Goal: Task Accomplishment & Management: Use online tool/utility

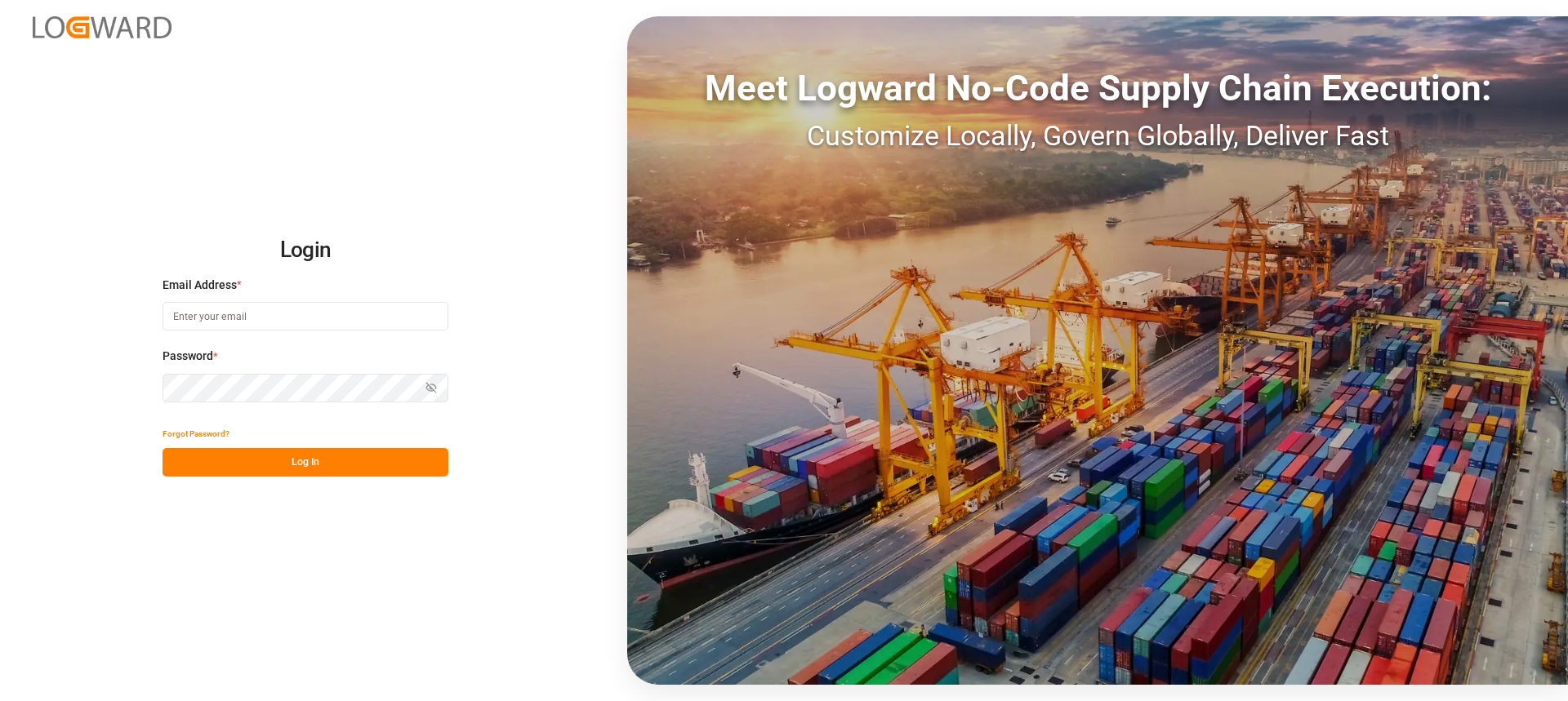
type input "[PERSON_NAME][EMAIL_ADDRESS][PERSON_NAME][DOMAIN_NAME]"
click at [349, 469] on button "Log In" at bounding box center [305, 462] width 285 height 28
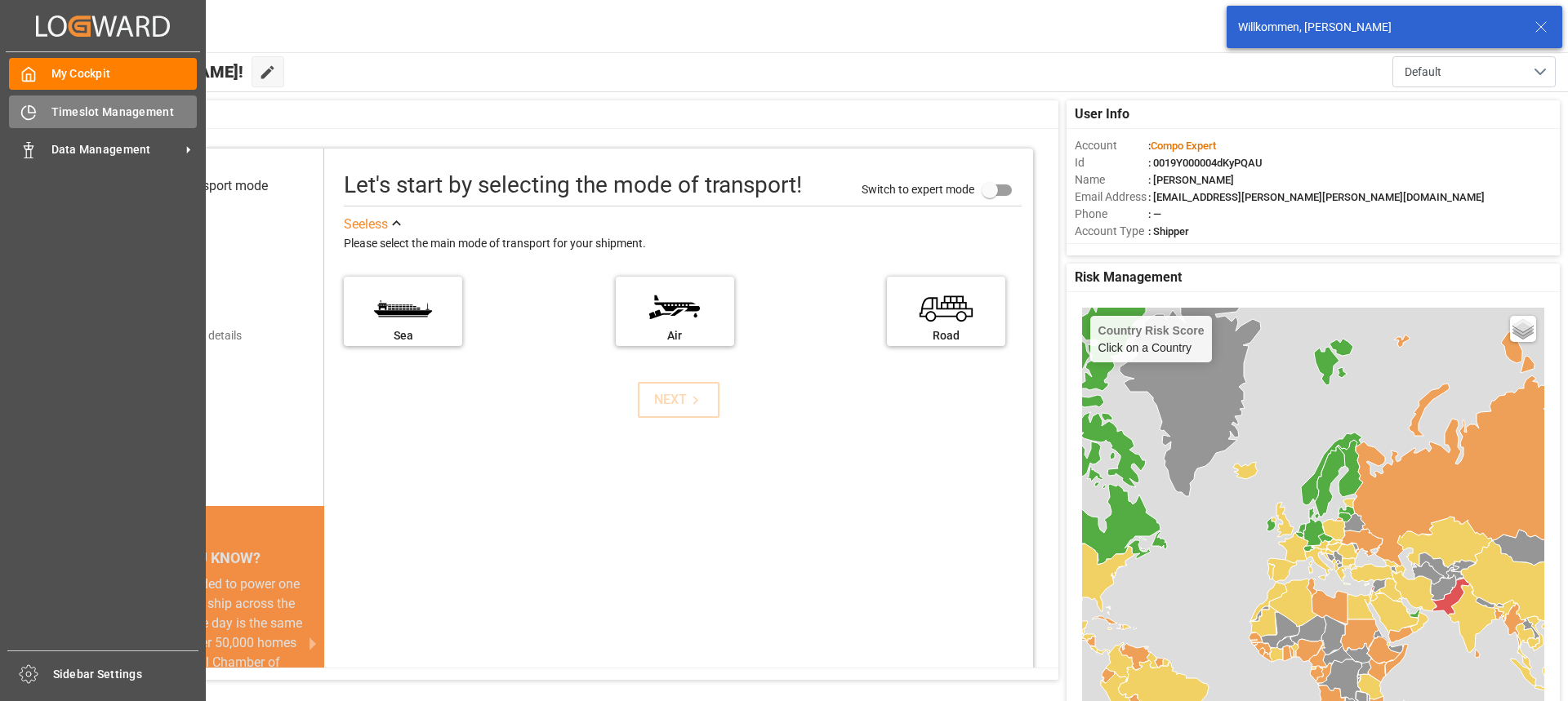
click at [34, 109] on icon at bounding box center [31, 108] width 6 height 6
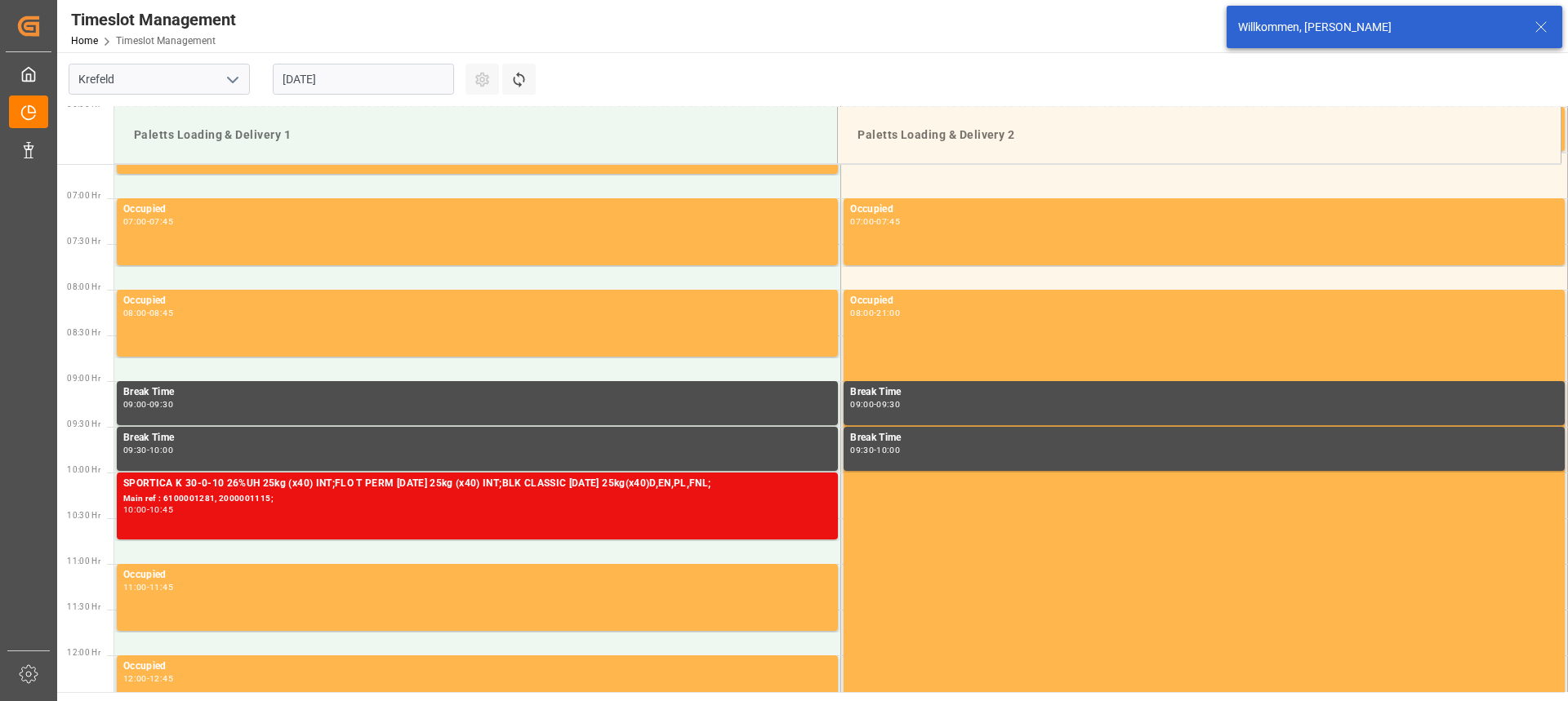
scroll to position [904, 0]
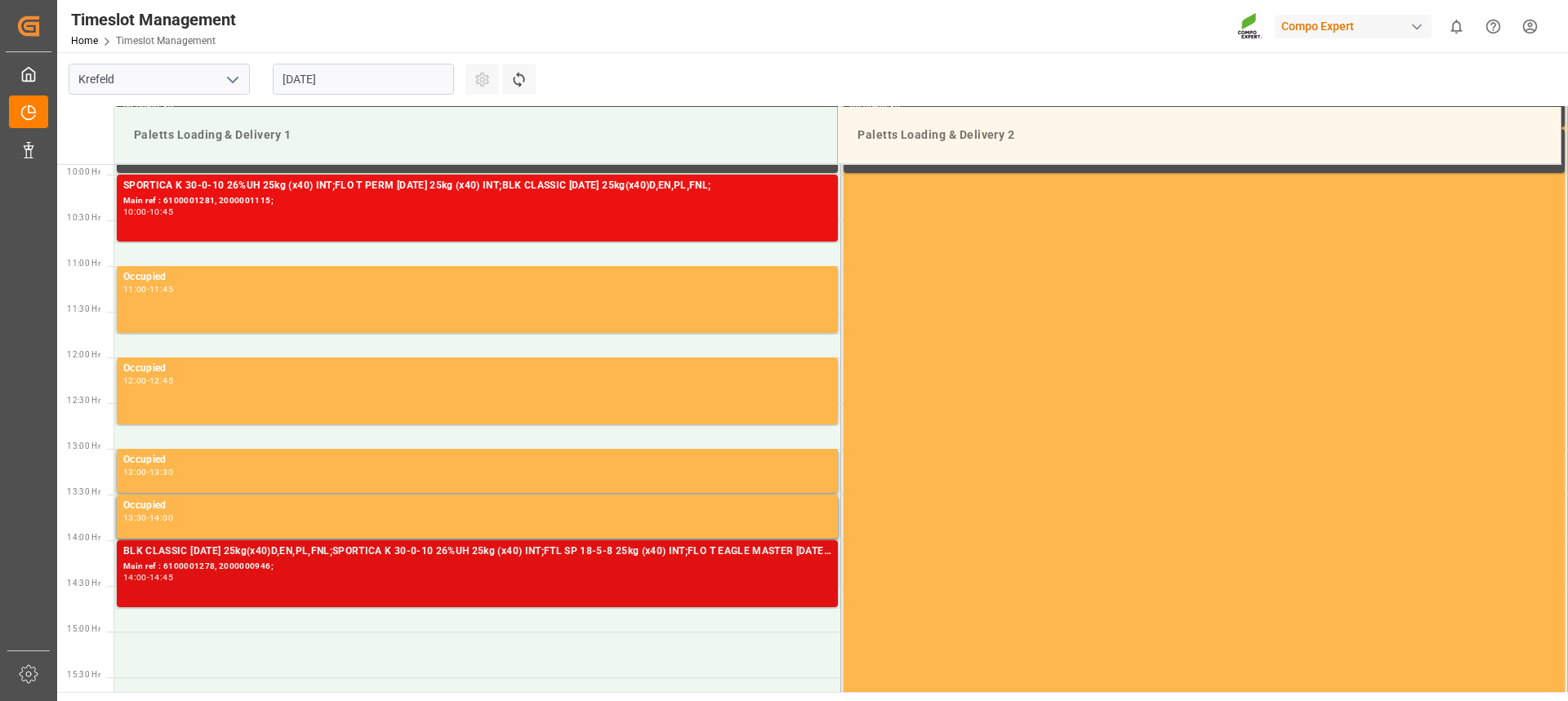
click at [302, 582] on div "14:00 - 14:45" at bounding box center [477, 579] width 708 height 9
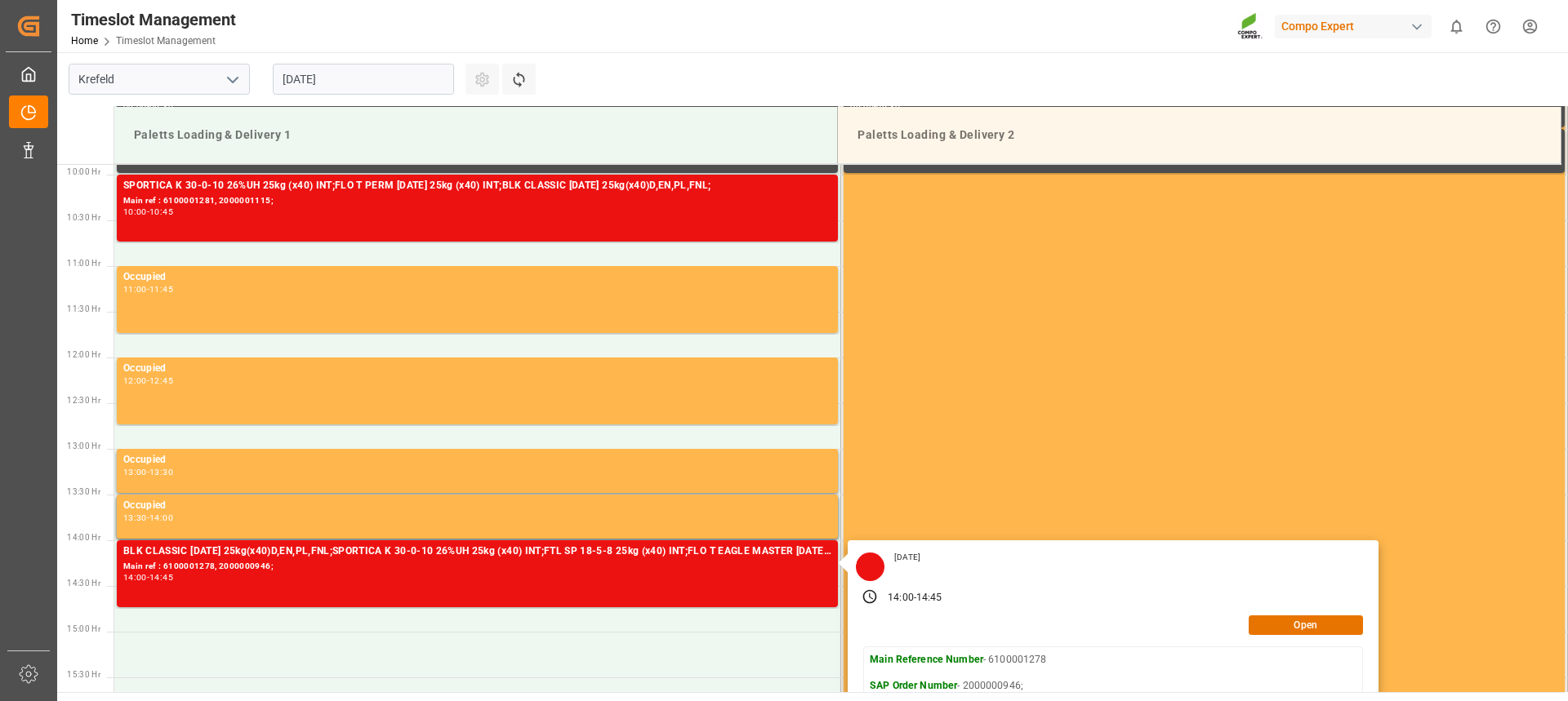
click at [367, 77] on input "[DATE]" at bounding box center [364, 78] width 181 height 31
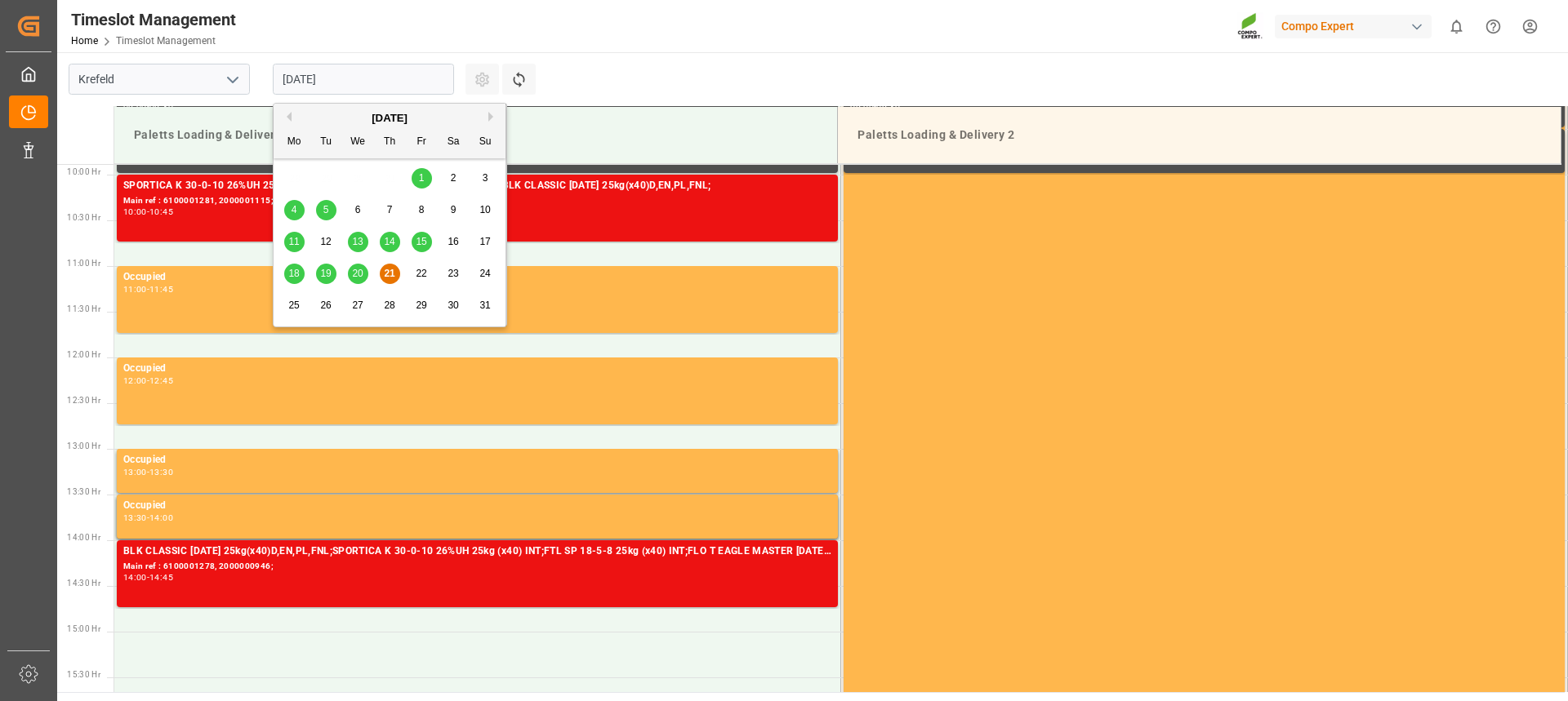
click at [419, 272] on span "22" at bounding box center [421, 273] width 11 height 11
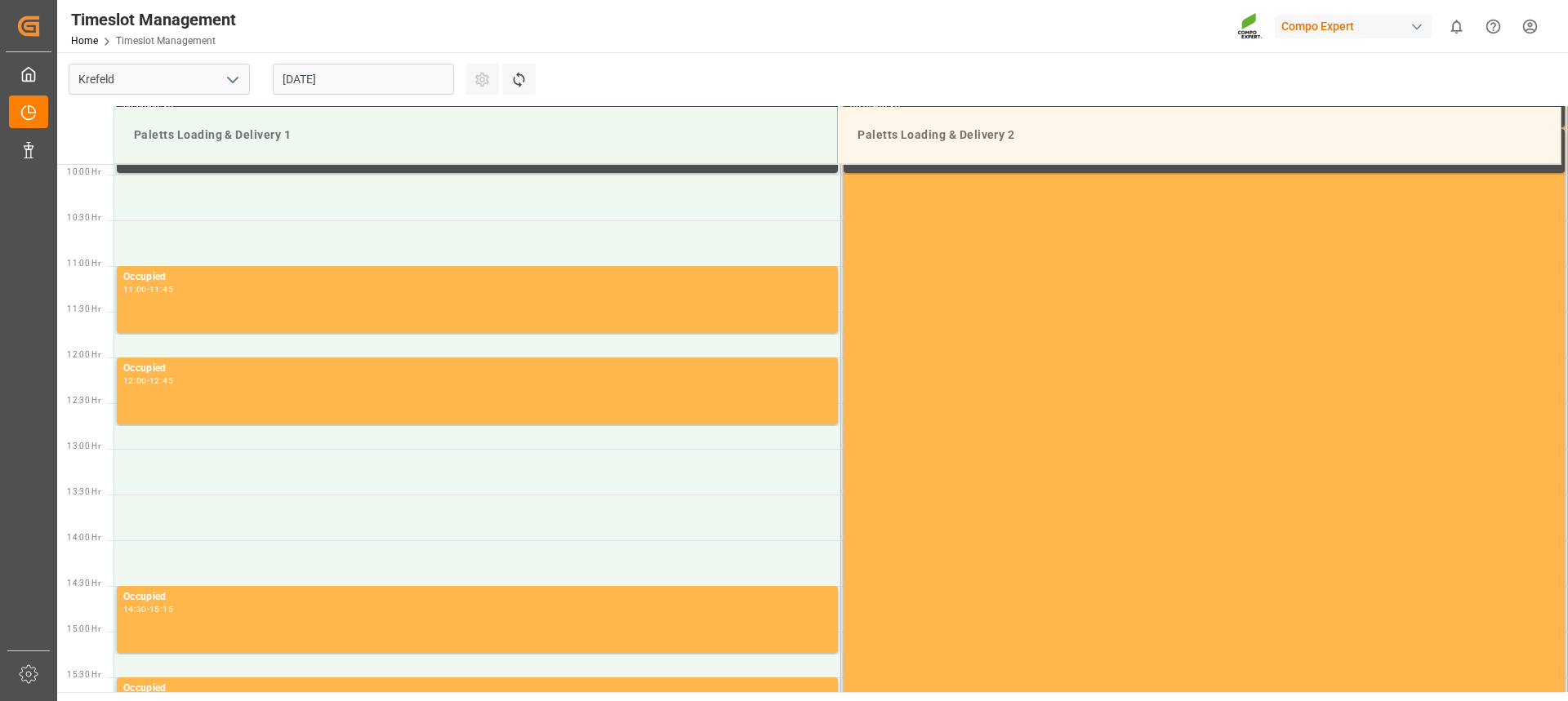
click at [323, 74] on input "[DATE]" at bounding box center [364, 78] width 181 height 31
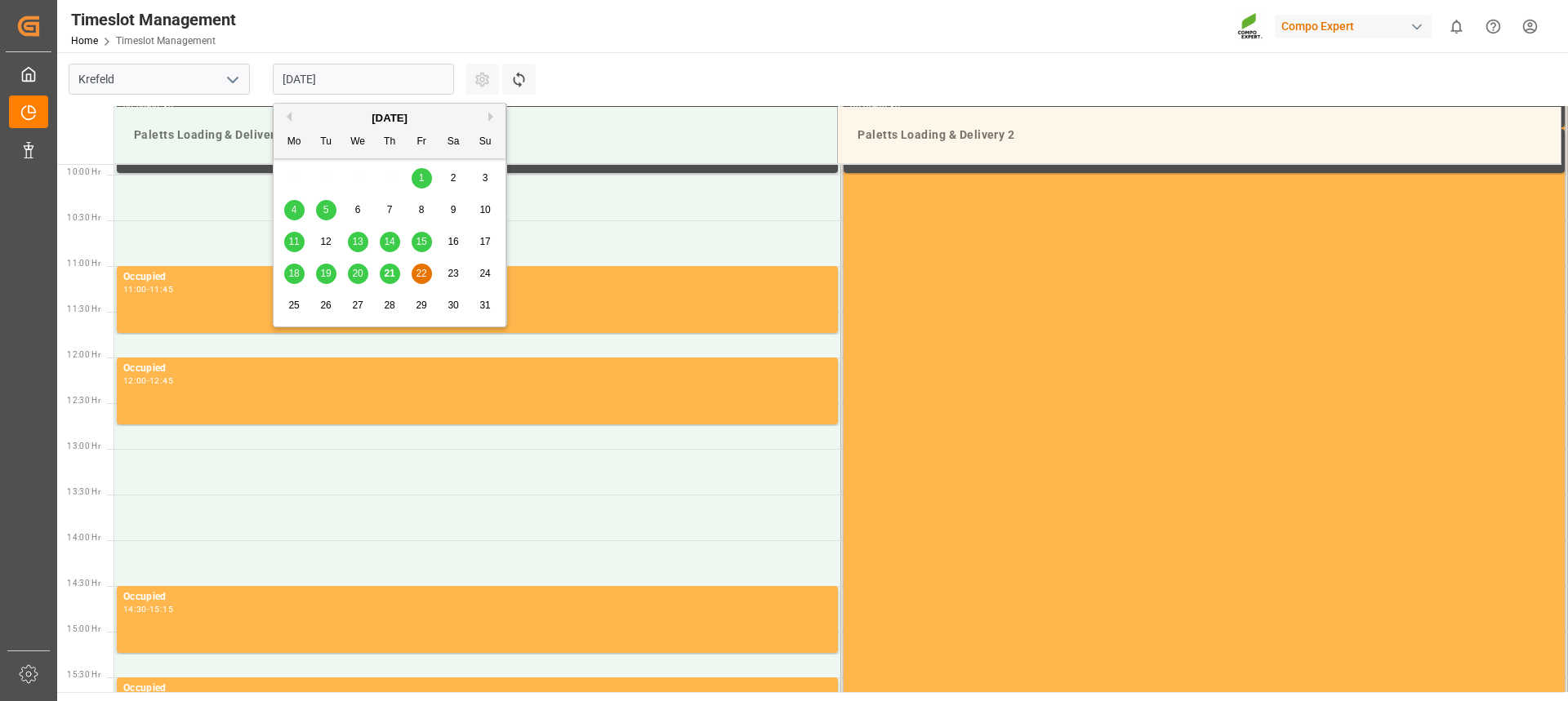
click at [390, 274] on span "21" at bounding box center [389, 273] width 11 height 11
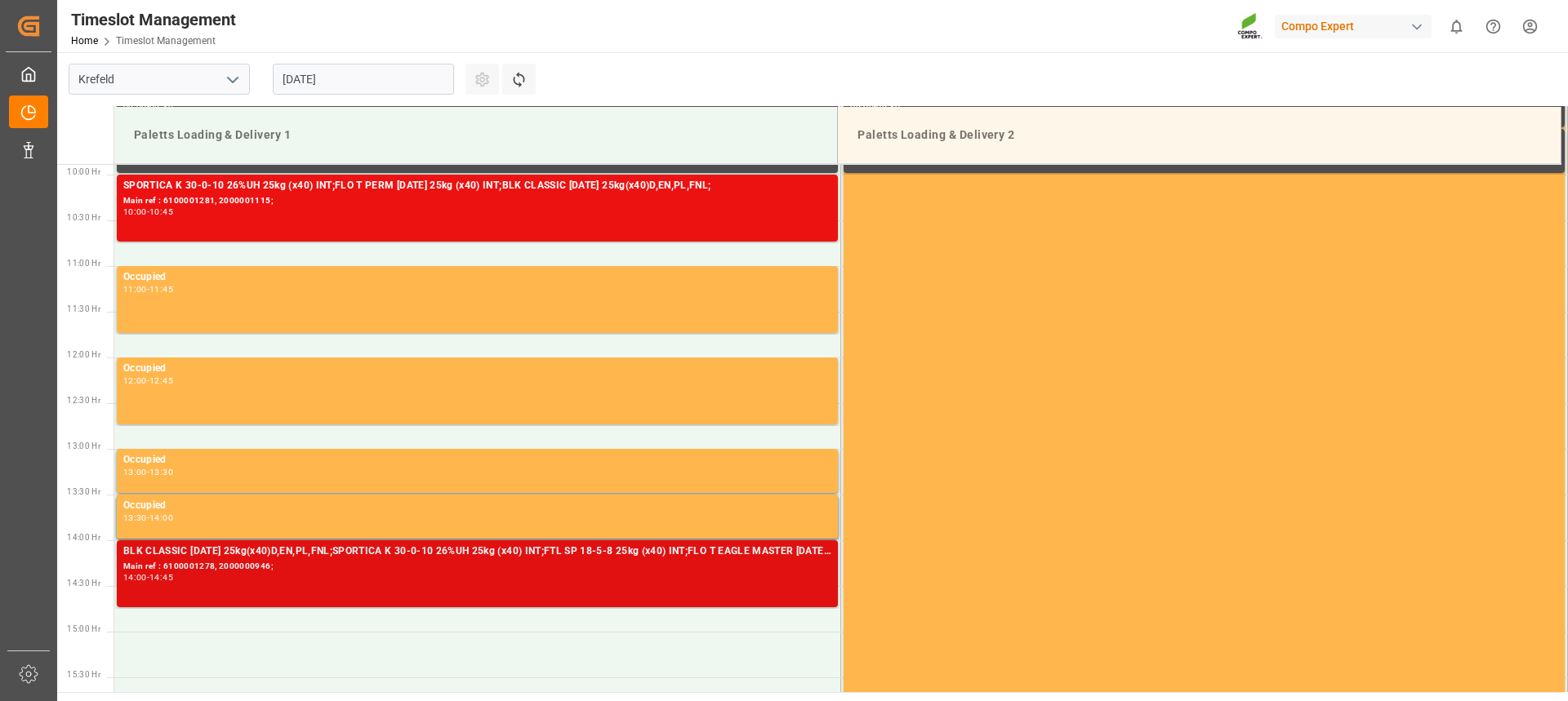
click at [469, 572] on div "Main ref : 6100001278, 2000000946;" at bounding box center [477, 567] width 708 height 14
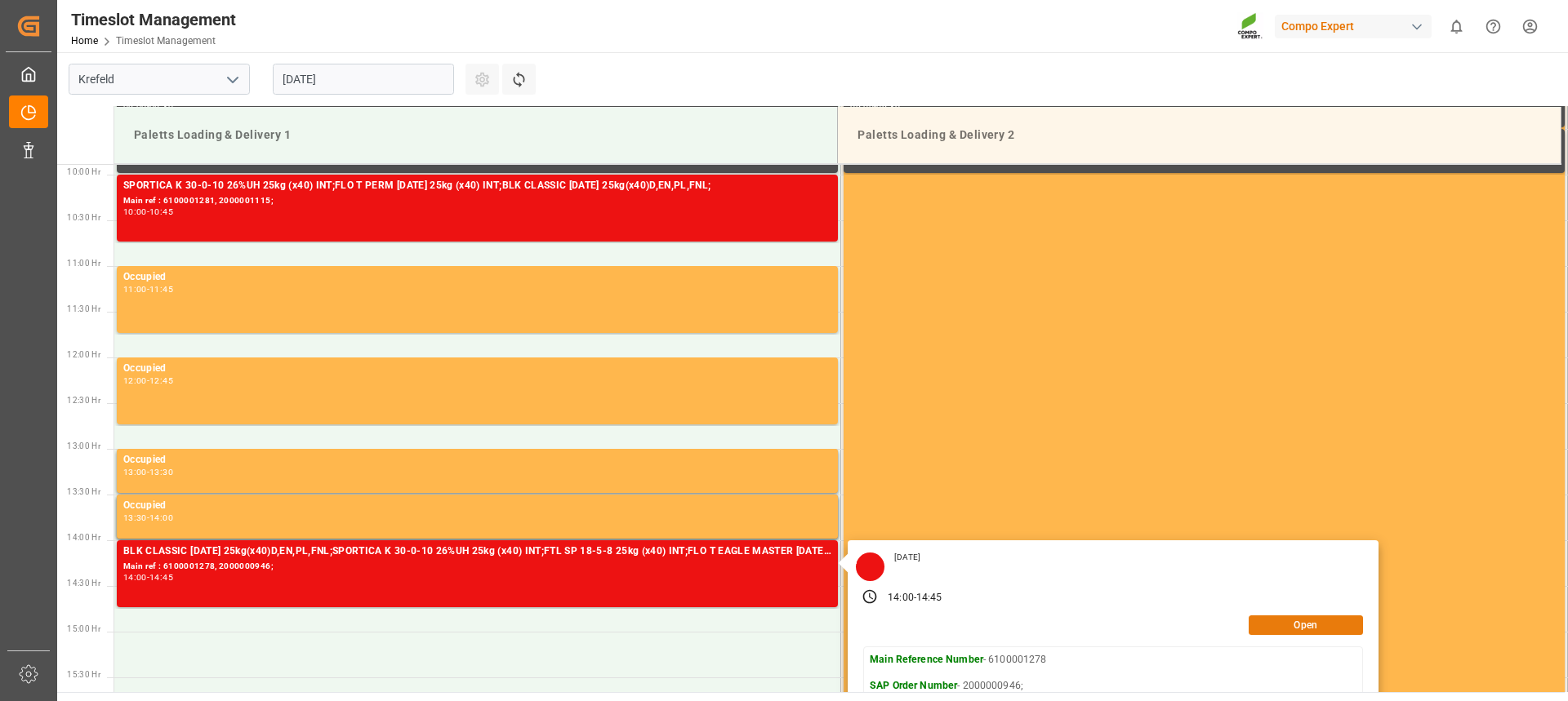
click at [1294, 623] on button "Open" at bounding box center [1305, 625] width 115 height 19
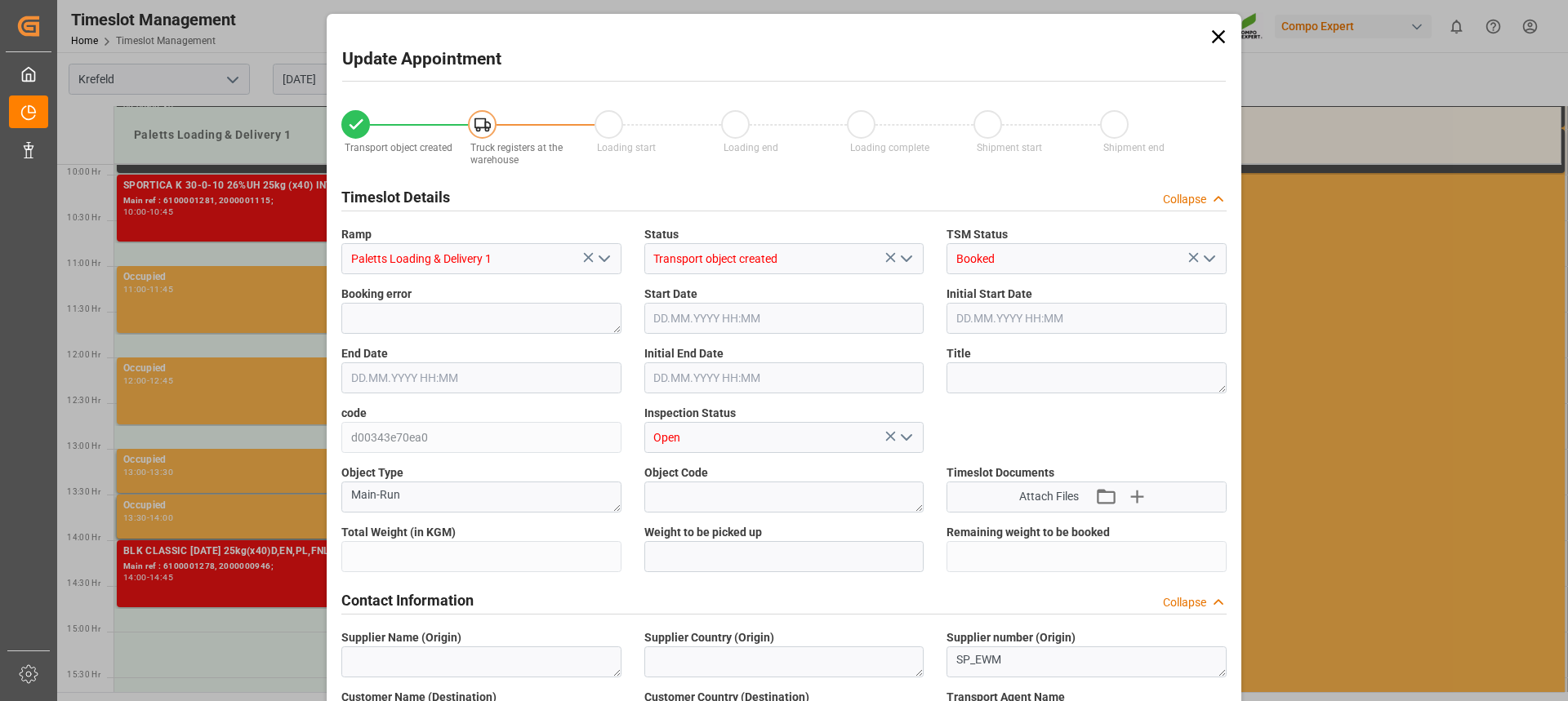
type input "24479"
type input "0"
type input "[DATE] 14:00"
type input "[DATE] 10:00"
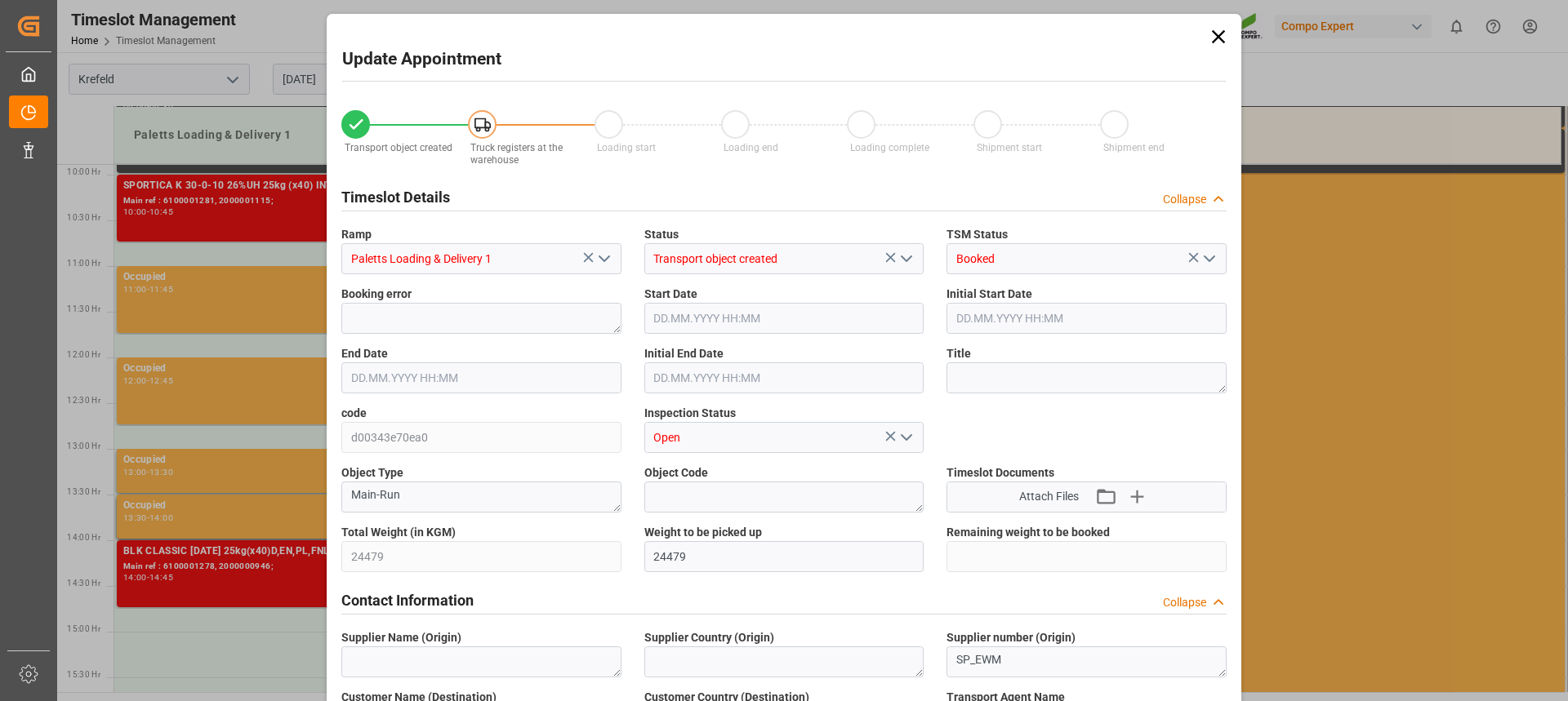
type input "[DATE] 14:45"
type input "[DATE] 10:30"
type input "[DATE] 11:15"
type input "[DATE] 06:28"
click at [549, 261] on input "Paletts Loading & Delivery 1" at bounding box center [481, 258] width 280 height 31
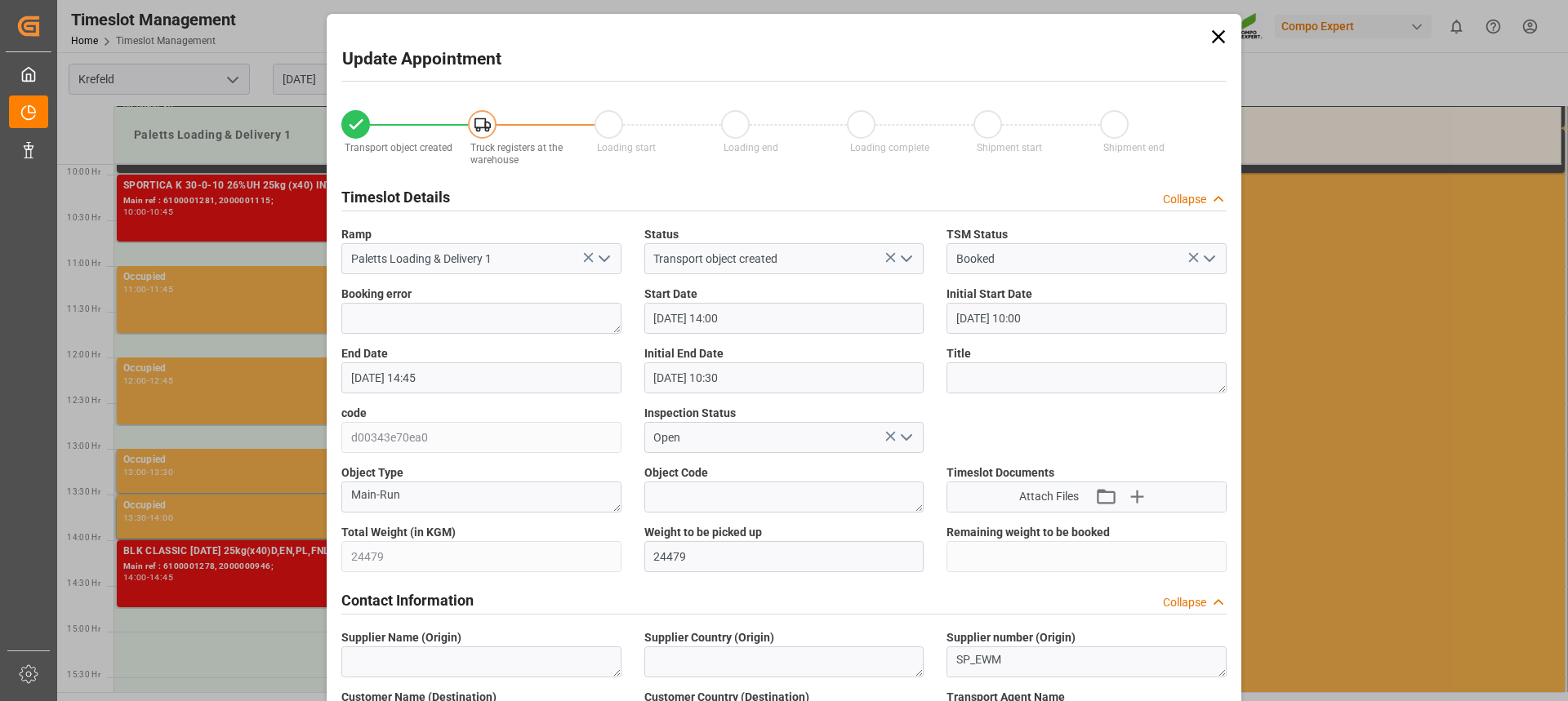
click at [806, 318] on input "[DATE] 14:00" at bounding box center [784, 318] width 280 height 31
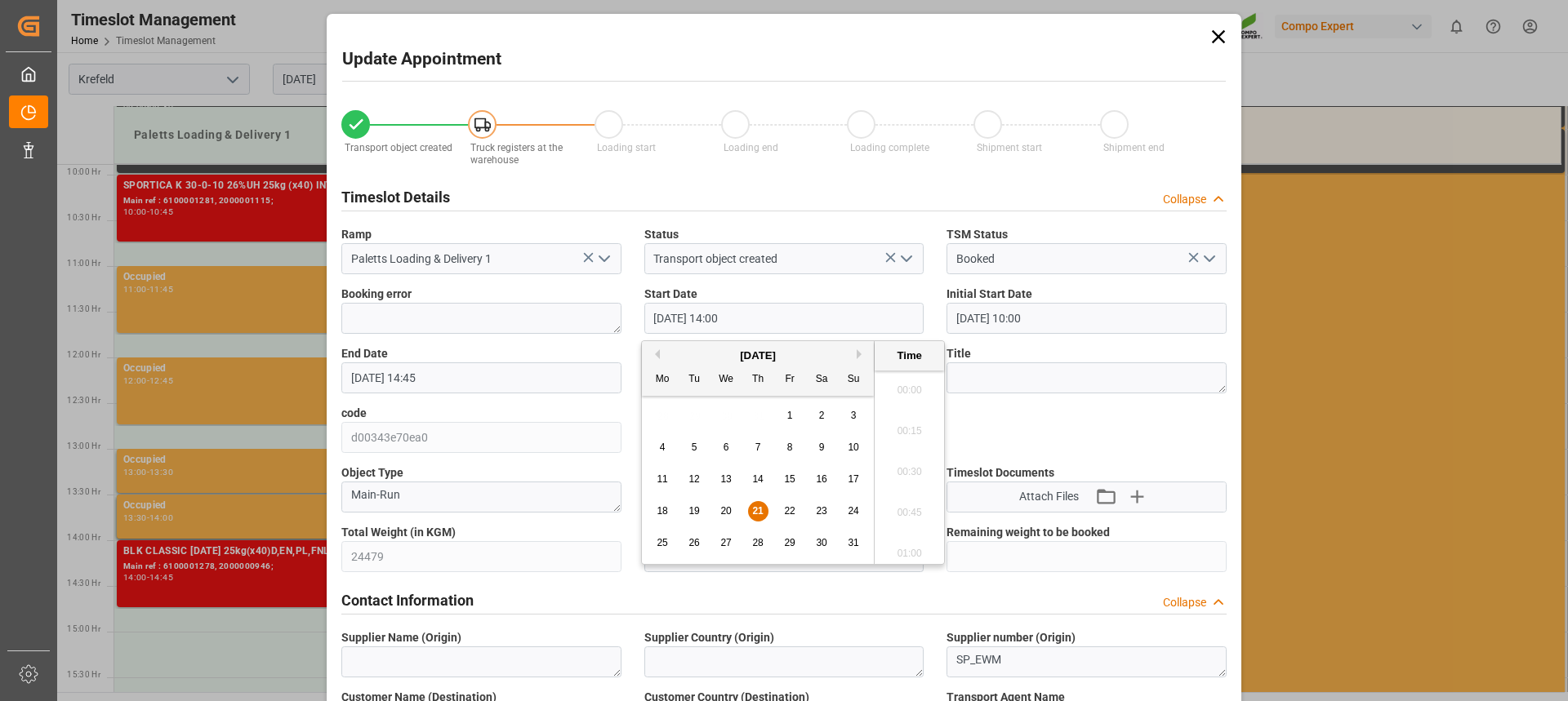
scroll to position [2210, 0]
click at [788, 515] on span "22" at bounding box center [789, 511] width 11 height 11
click at [905, 469] on li "13:00" at bounding box center [909, 467] width 70 height 41
type input "[DATE] 13:00"
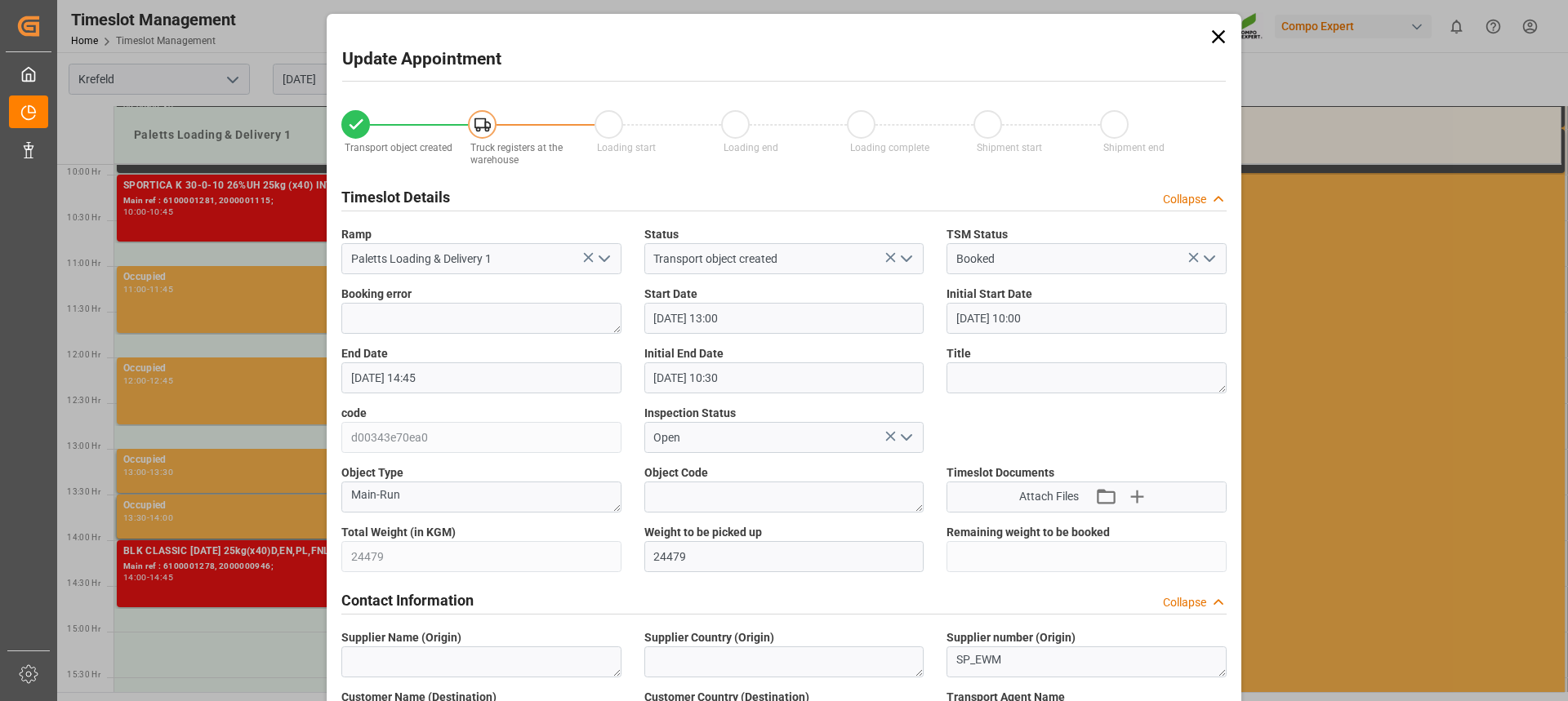
click at [459, 379] on input "[DATE] 14:45" at bounding box center [481, 378] width 280 height 31
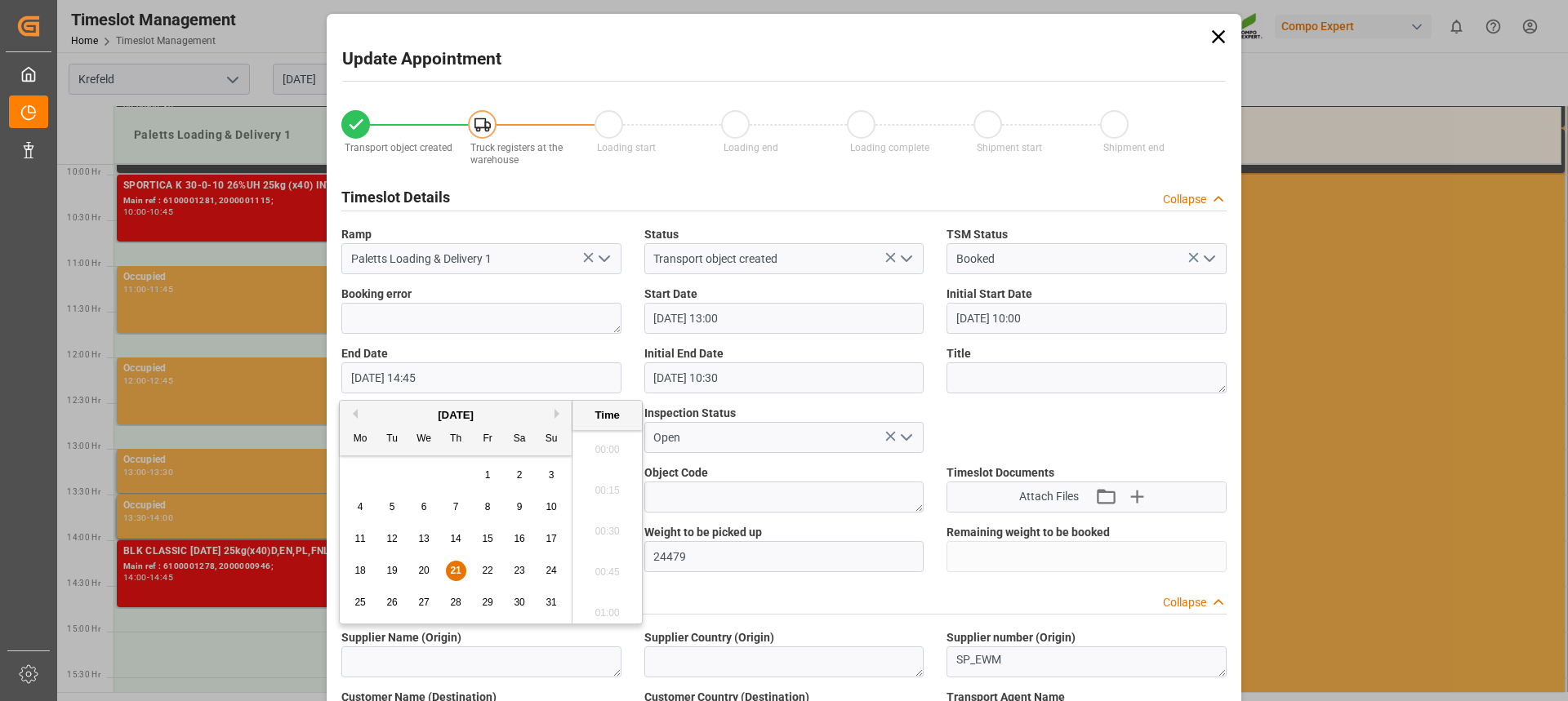
scroll to position [2332, 0]
click at [492, 570] on span "22" at bounding box center [487, 570] width 11 height 11
click at [609, 443] on li "13:45" at bounding box center [607, 445] width 70 height 41
type input "[DATE] 13:45"
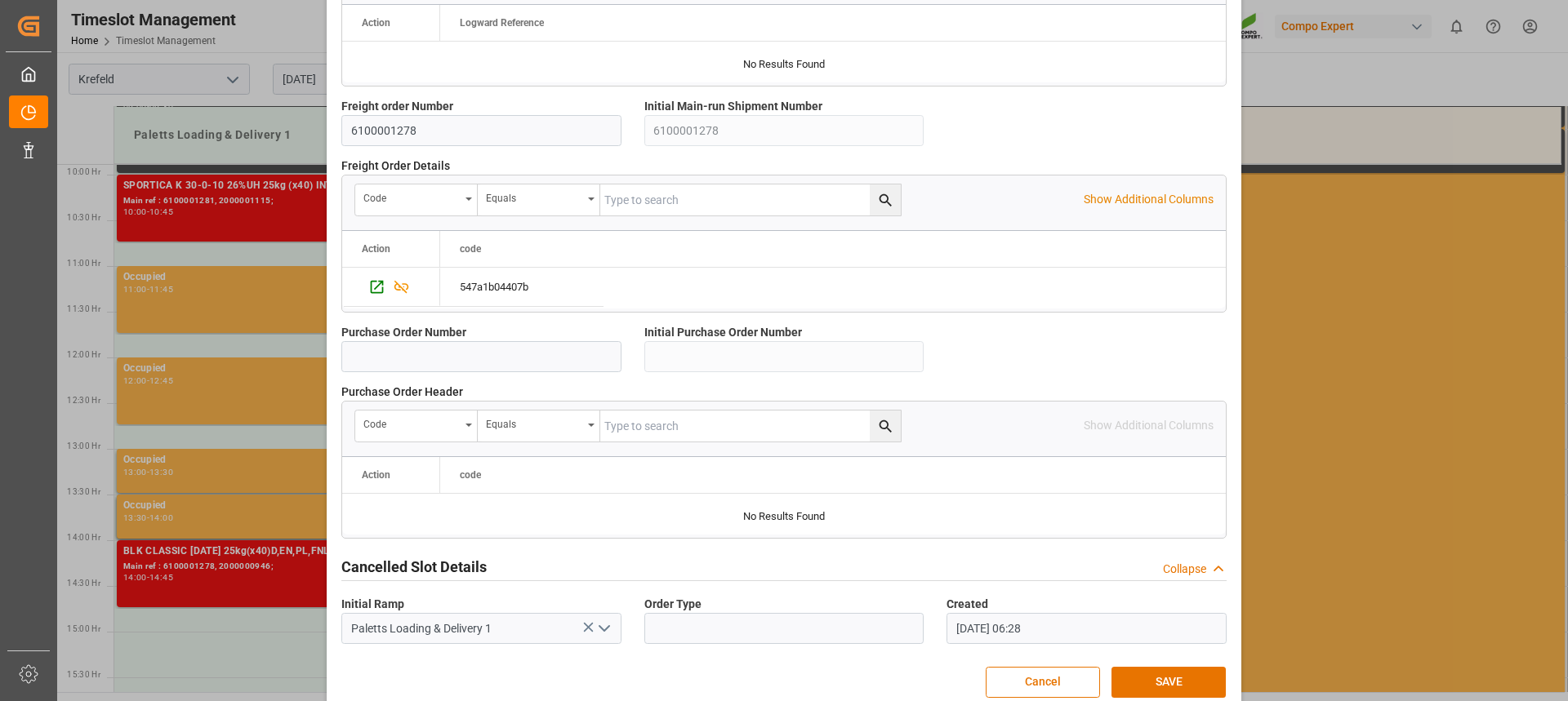
scroll to position [1456, 0]
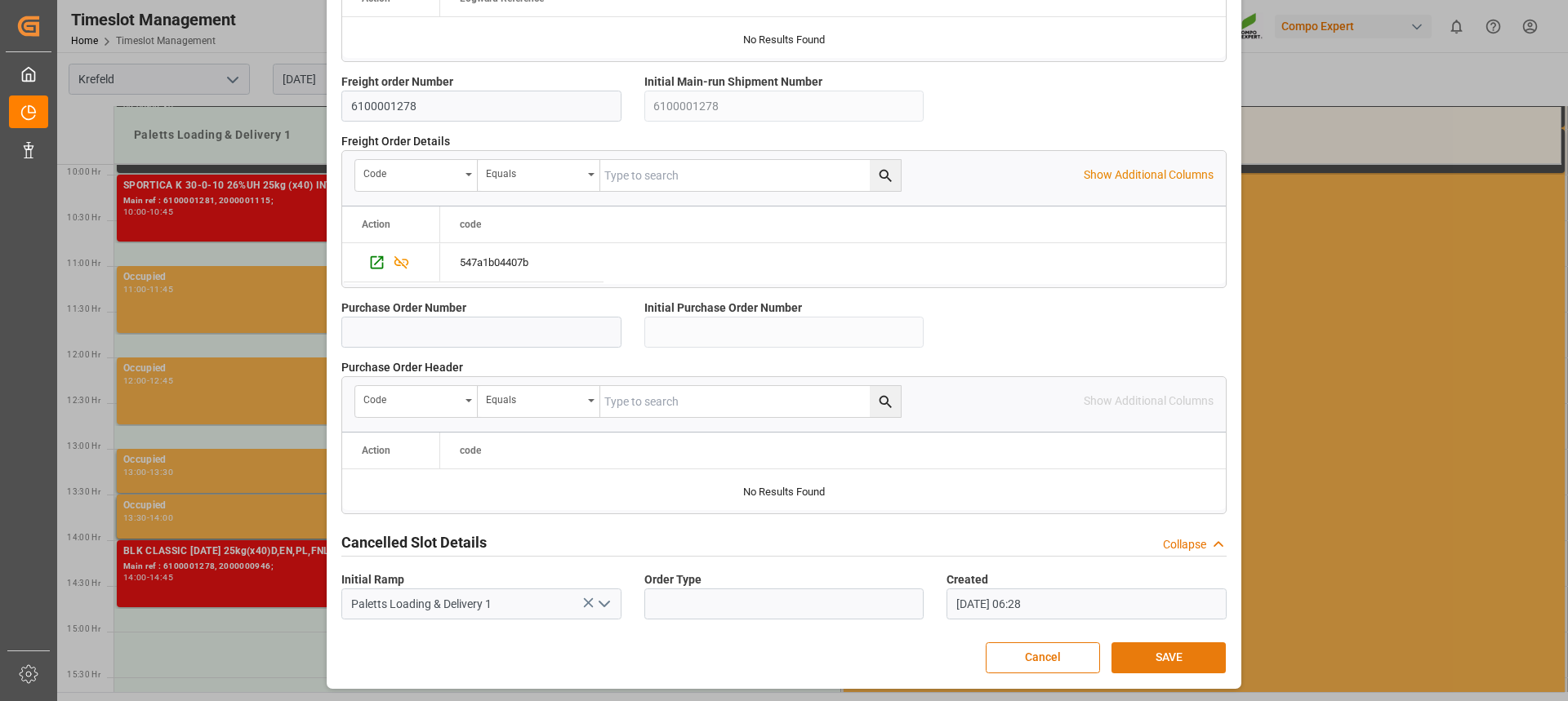
click at [1164, 664] on button "SAVE" at bounding box center [1169, 657] width 115 height 31
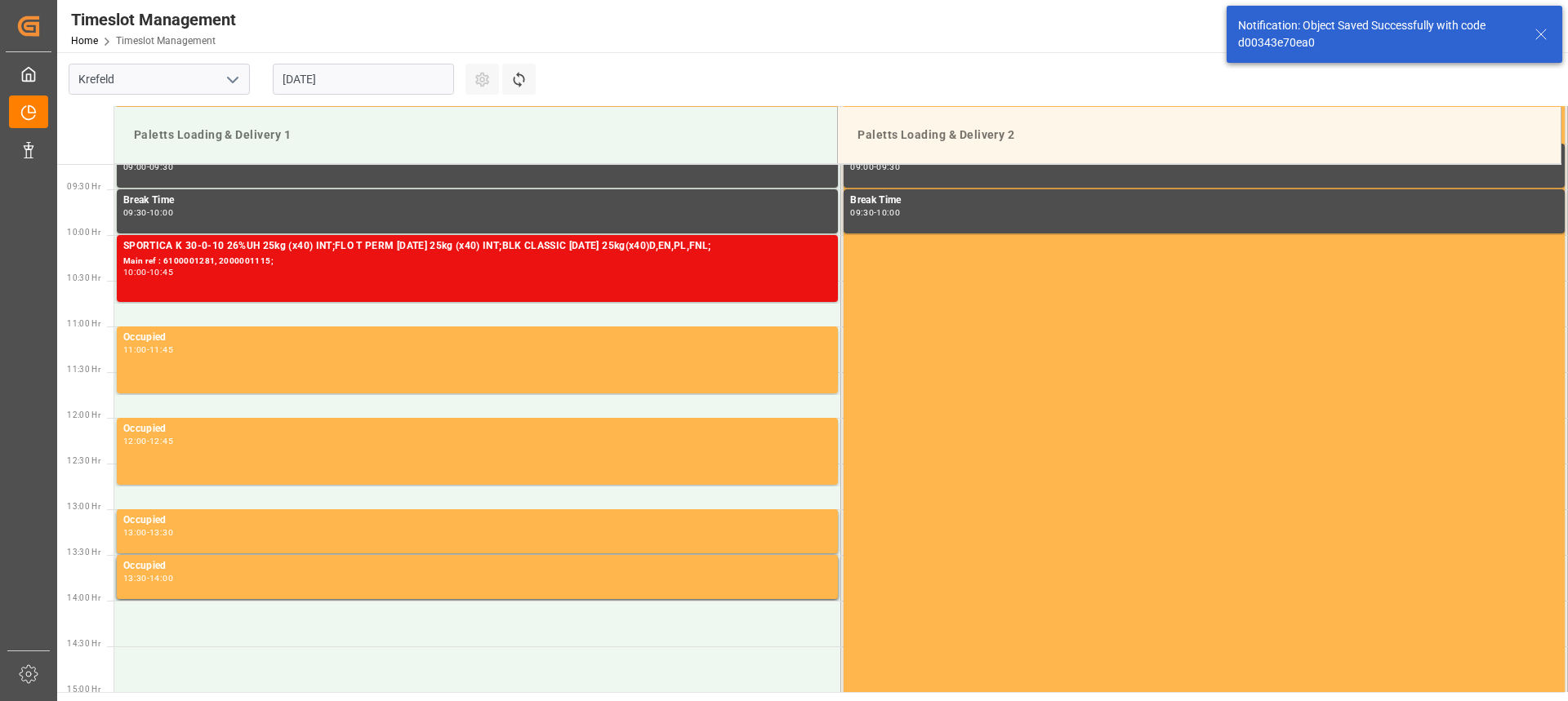
scroll to position [842, 0]
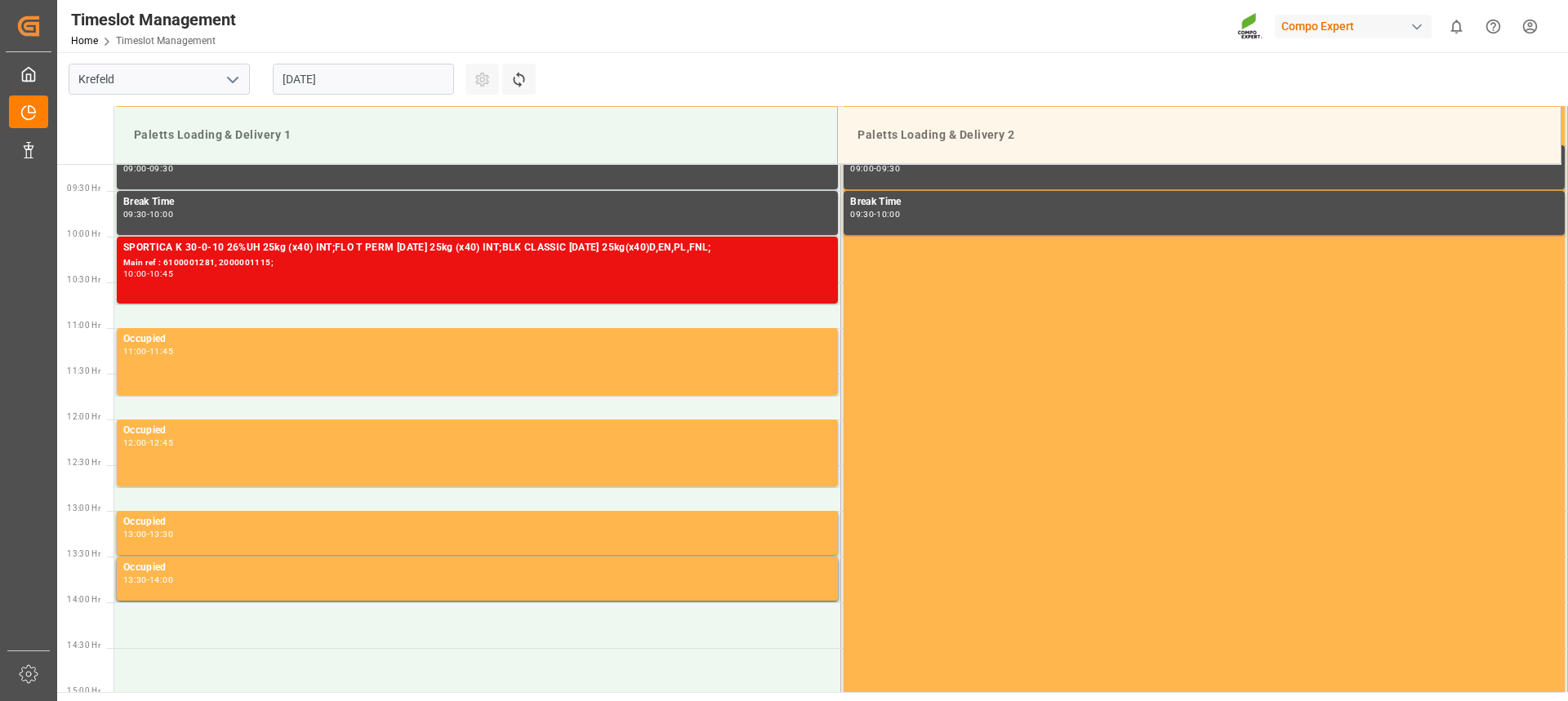
click at [309, 67] on input "[DATE]" at bounding box center [364, 78] width 181 height 31
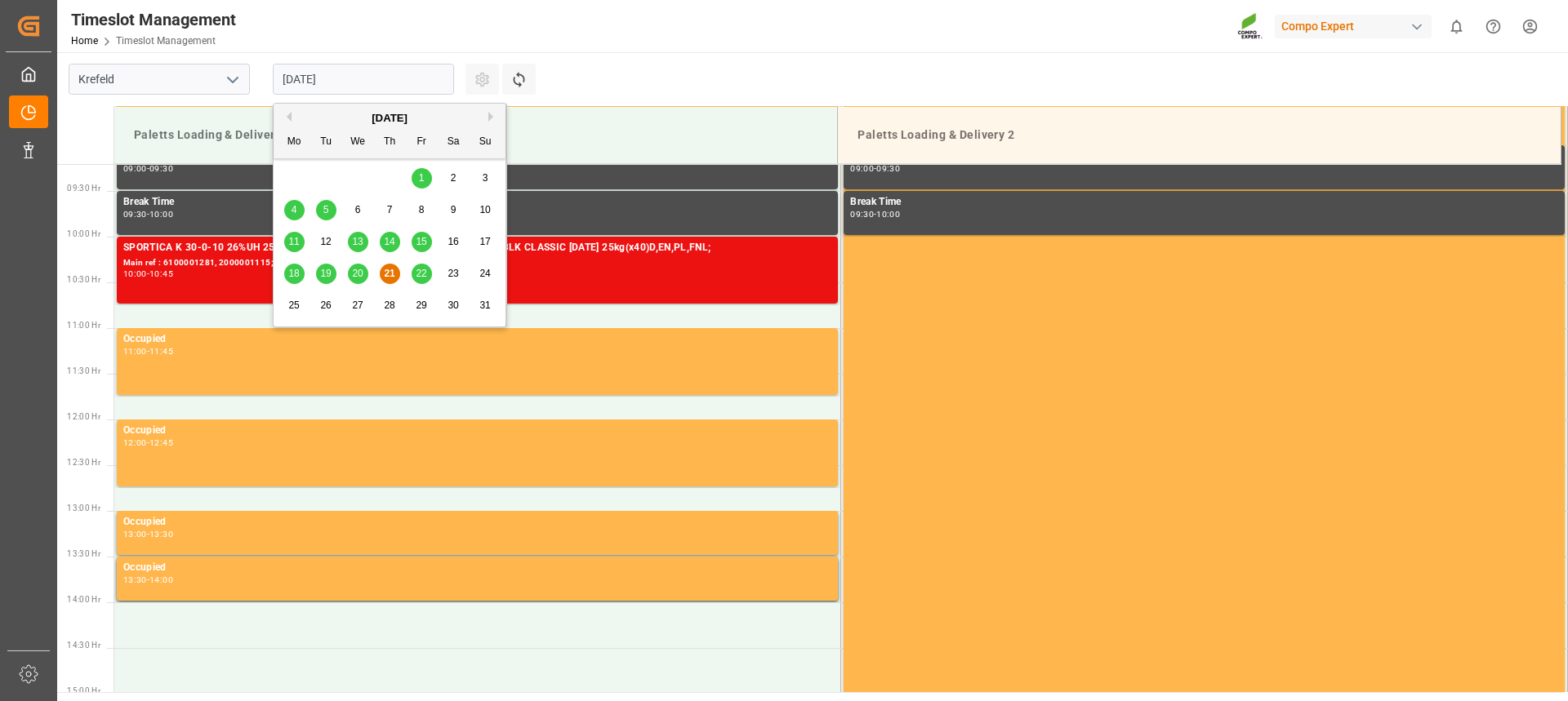
click at [420, 274] on span "22" at bounding box center [421, 273] width 11 height 11
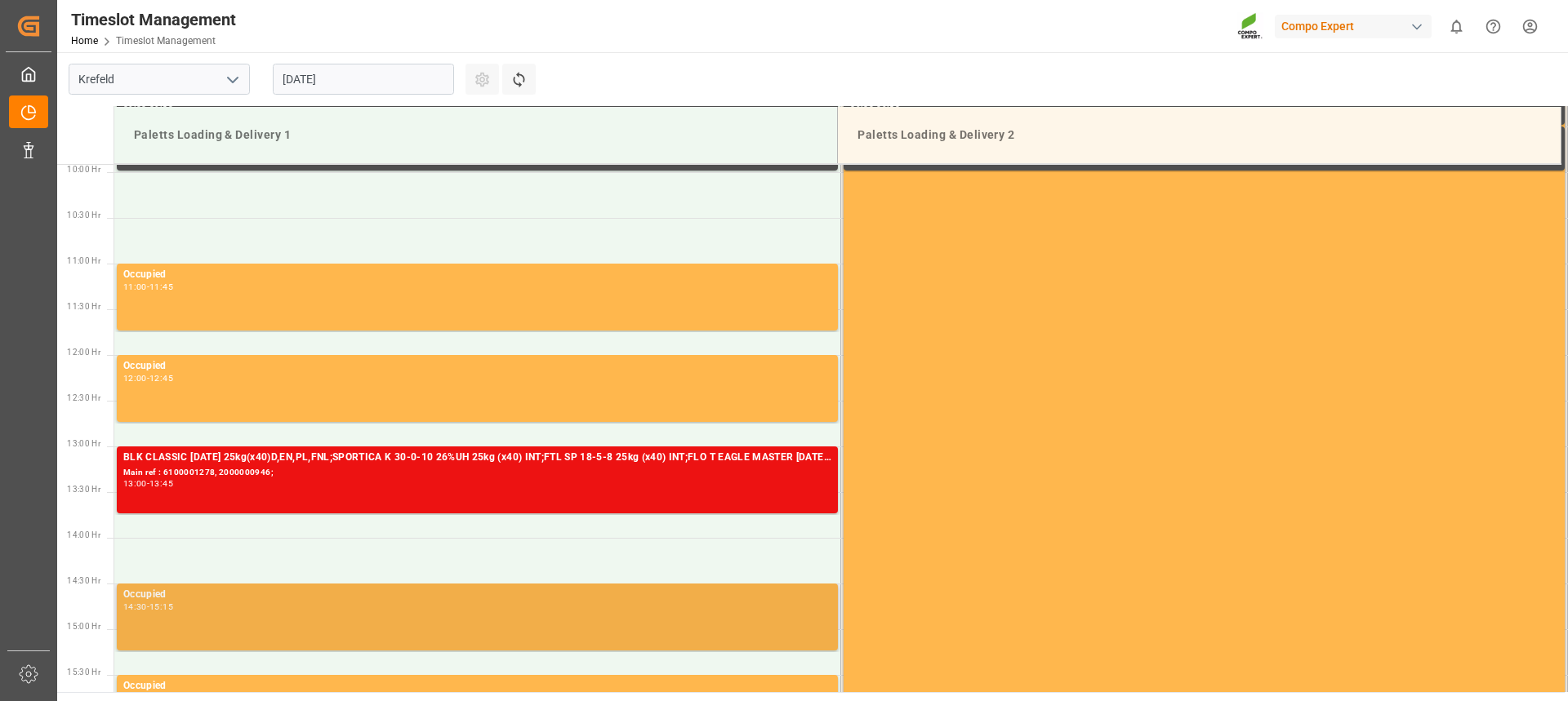
scroll to position [904, 0]
